Goal: Transaction & Acquisition: Purchase product/service

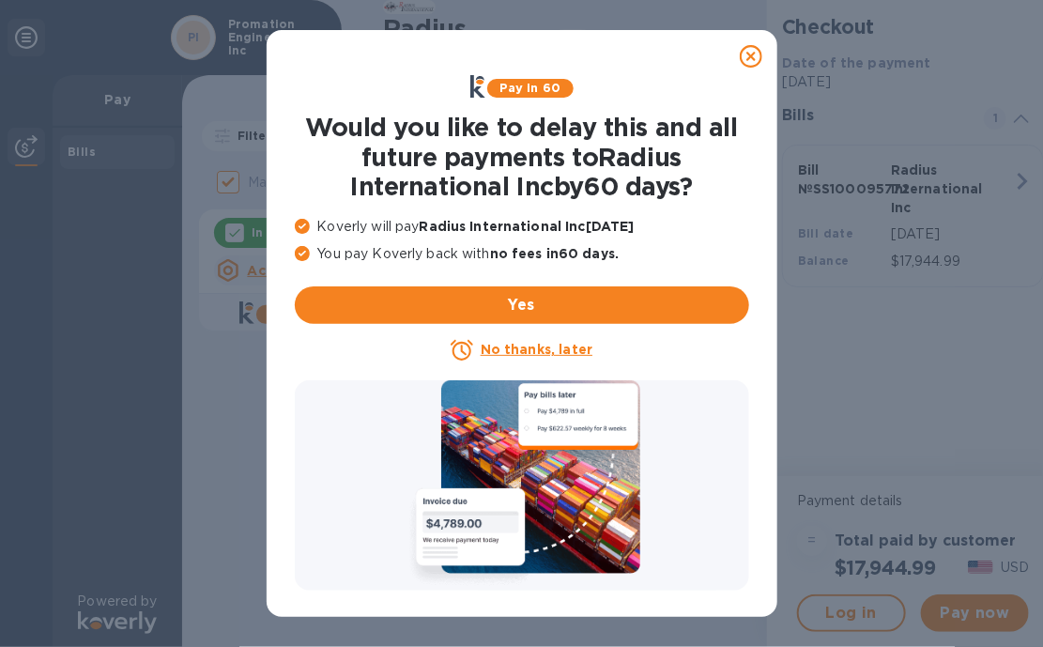
click at [535, 348] on u "No thanks, later" at bounding box center [537, 349] width 112 height 15
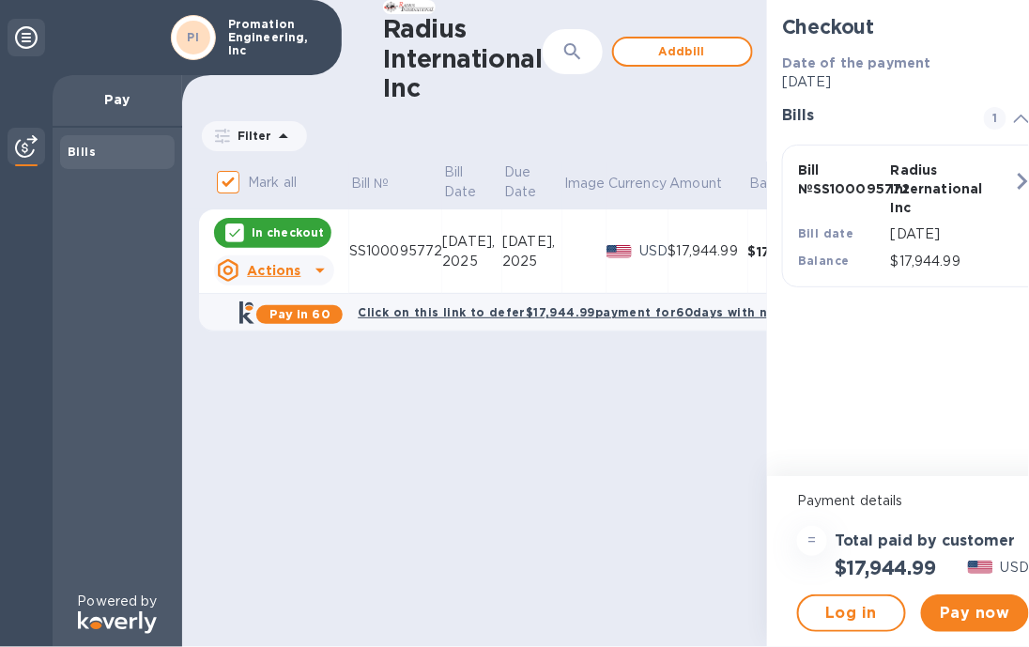
scroll to position [13, 0]
click at [993, 602] on span "Pay now" at bounding box center [975, 613] width 79 height 23
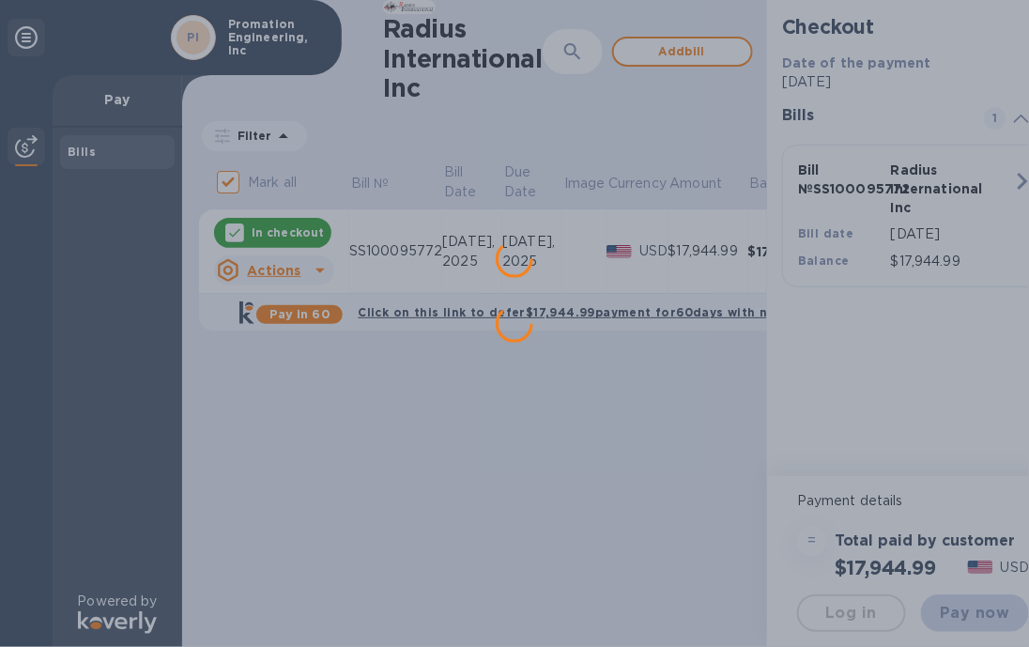
scroll to position [0, 0]
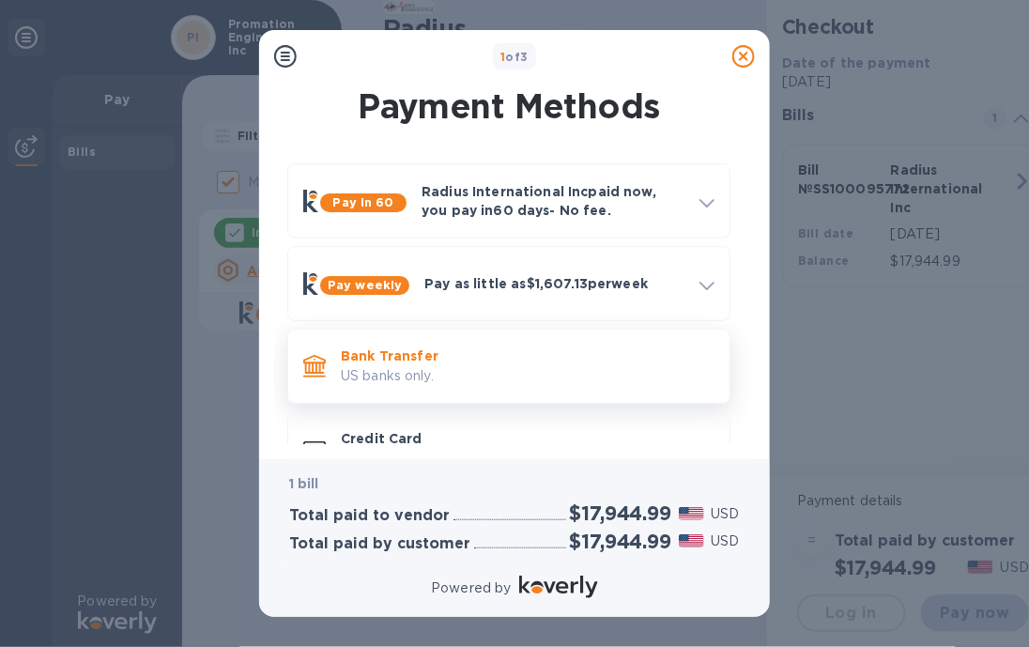
click at [371, 363] on p "Bank Transfer" at bounding box center [528, 355] width 374 height 19
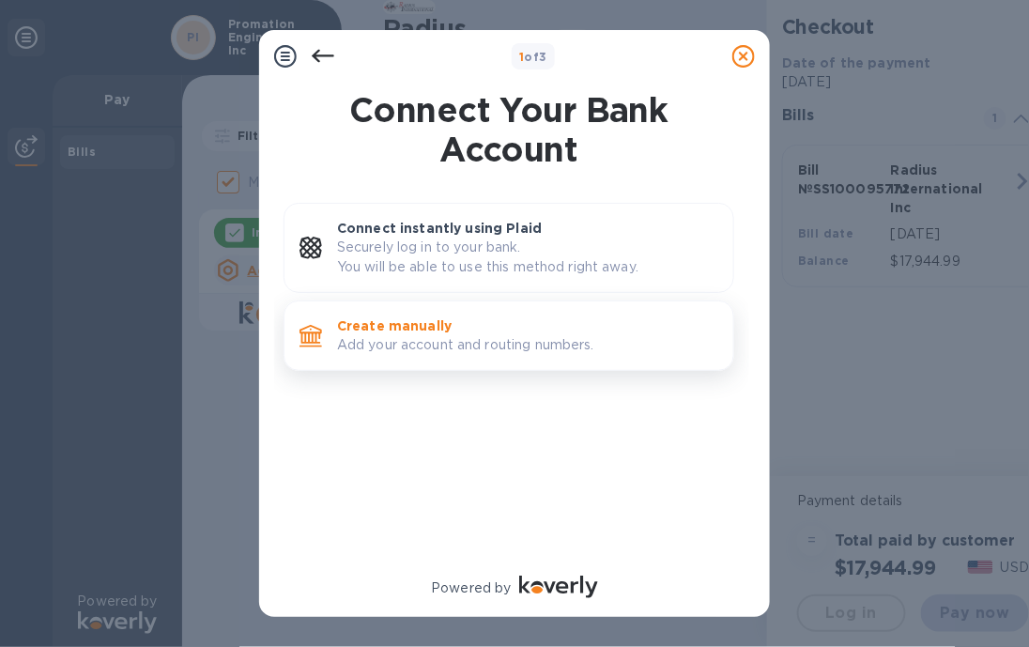
click at [376, 343] on p "Add your account and routing numbers." at bounding box center [527, 345] width 381 height 20
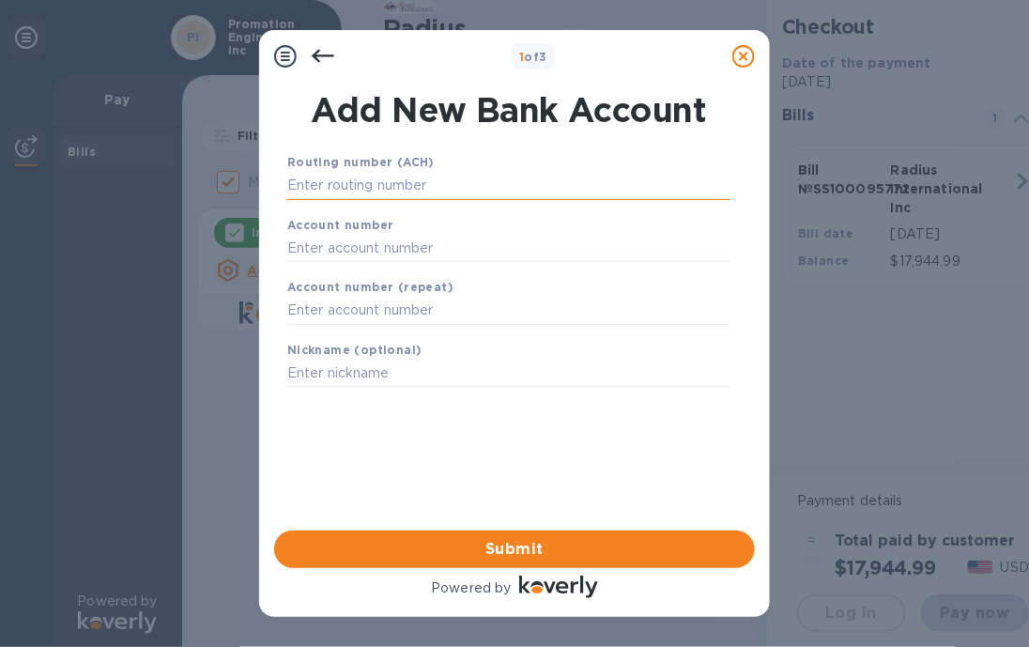
click at [314, 191] on input "text" at bounding box center [508, 186] width 443 height 28
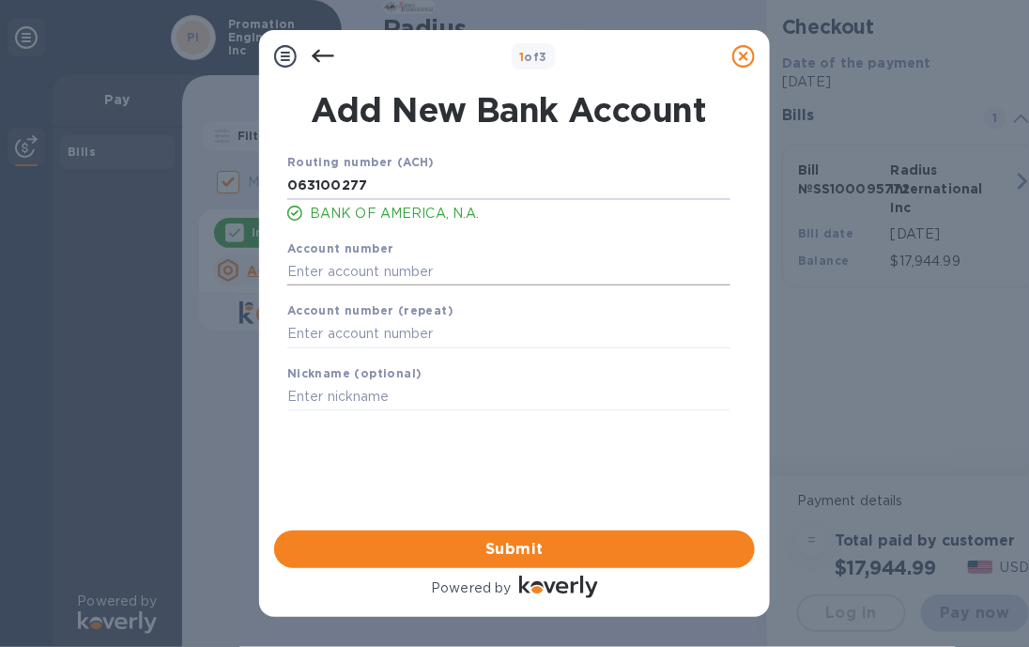
type input "063100277"
click at [299, 276] on input "text" at bounding box center [508, 271] width 443 height 28
type input "229011447310"
click at [330, 343] on input "text" at bounding box center [508, 334] width 443 height 28
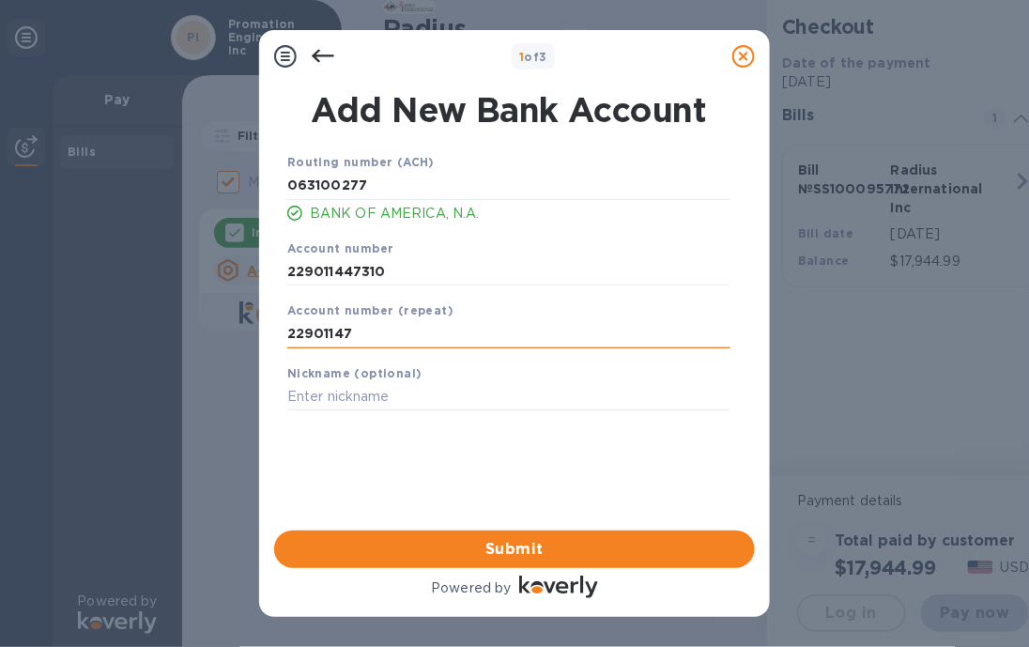
click at [368, 340] on input "22901147" at bounding box center [508, 334] width 443 height 28
type input "229011447310"
click at [308, 402] on input "text" at bounding box center [508, 397] width 443 height 28
type input "PEI"
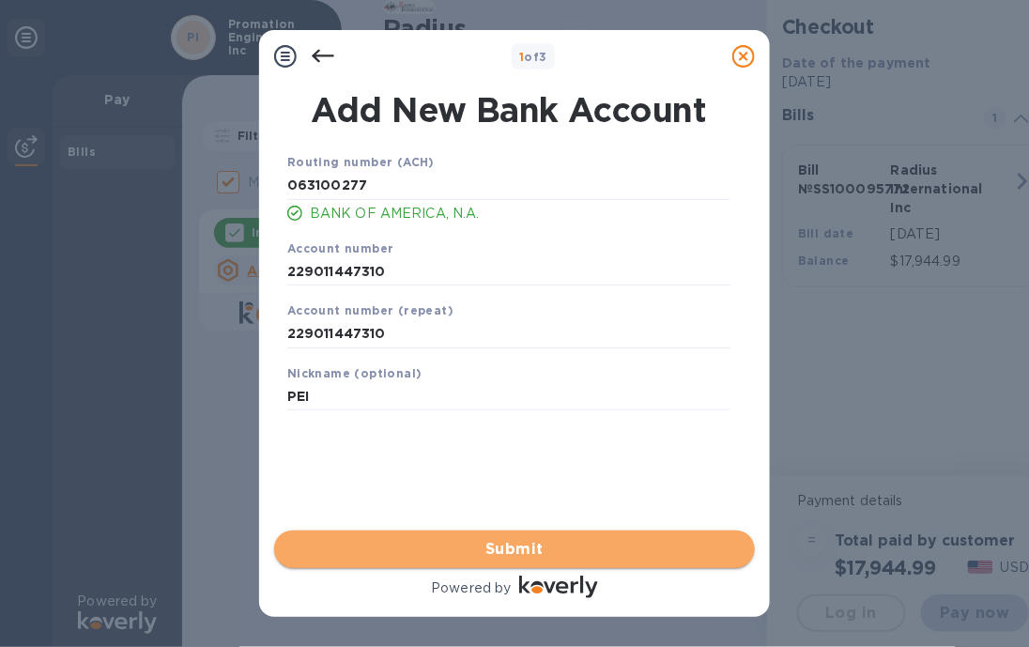
click at [456, 537] on button "Submit" at bounding box center [514, 549] width 481 height 38
